Goal: Find specific page/section: Find specific page/section

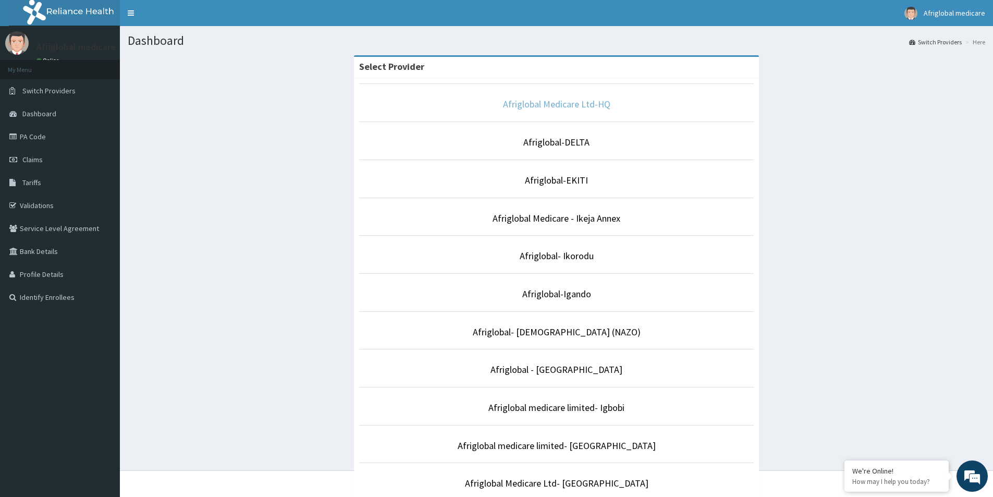
click at [538, 106] on link "Afriglobal Medicare Ltd-HQ" at bounding box center [556, 104] width 107 height 12
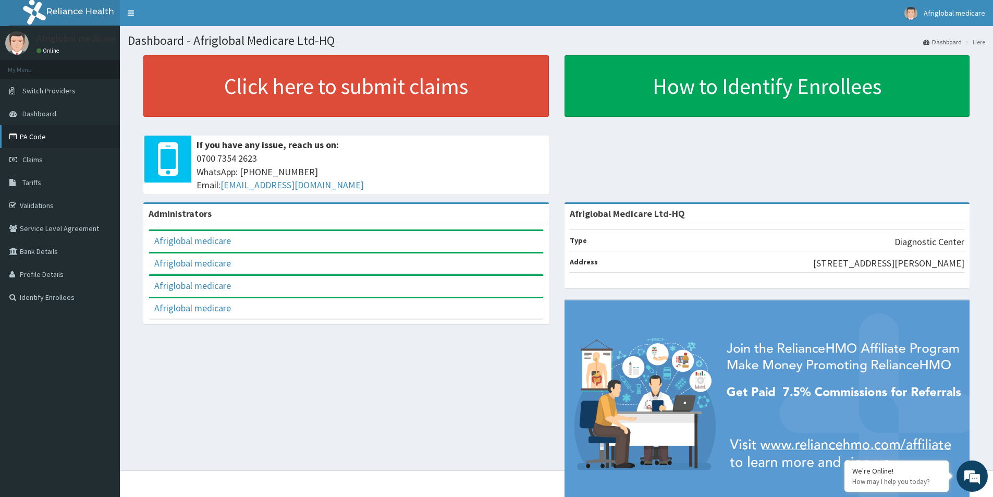
click at [38, 139] on link "PA Code" at bounding box center [60, 136] width 120 height 23
